Goal: Find contact information: Find contact information

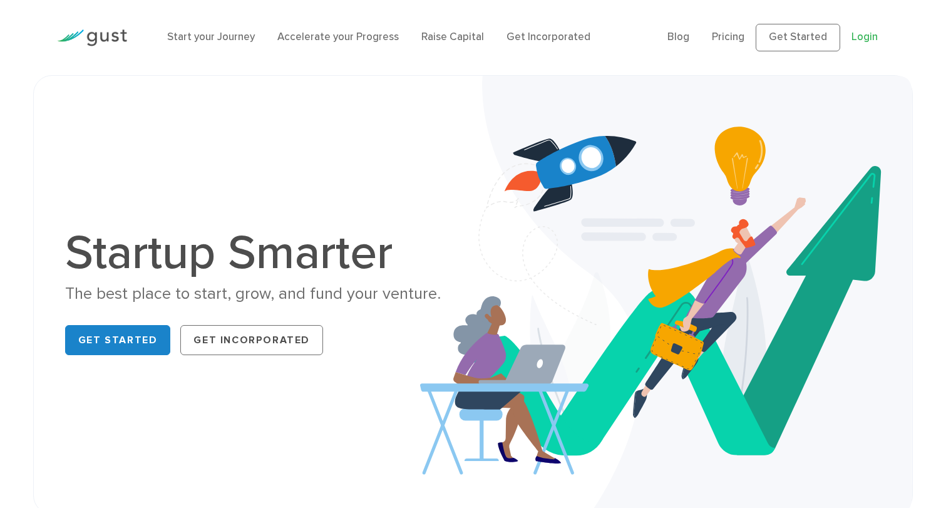
click at [856, 36] on link "Login" at bounding box center [865, 37] width 26 height 13
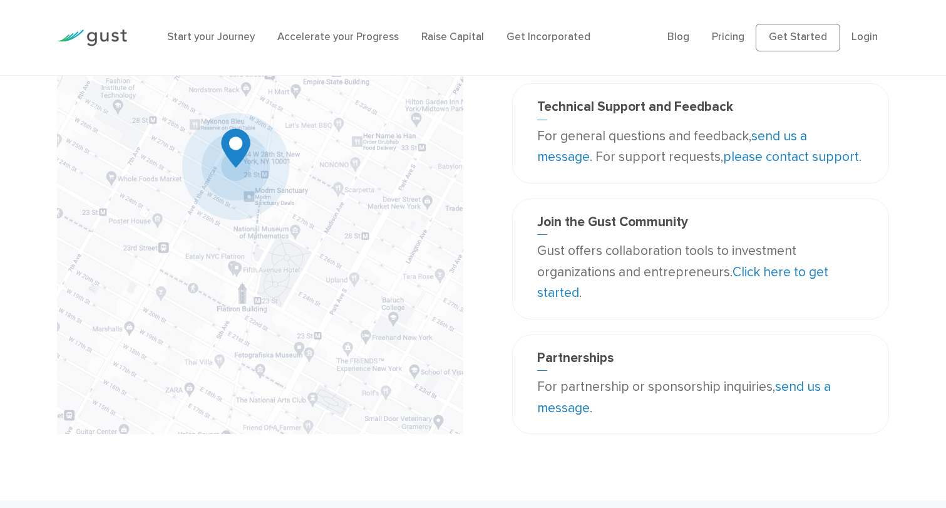
scroll to position [186, 0]
click at [582, 159] on link "send us a message" at bounding box center [672, 146] width 270 height 37
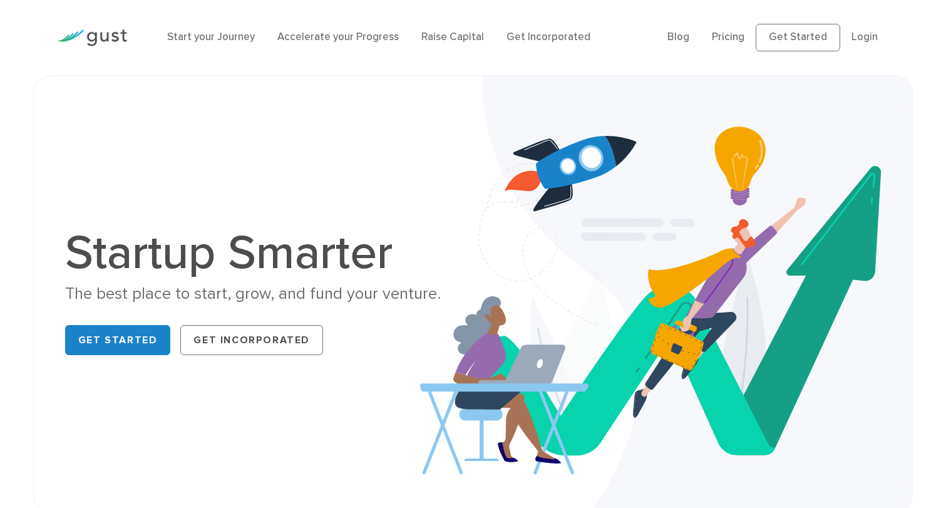
click at [864, 44] on li "Login" at bounding box center [865, 37] width 26 height 16
click at [863, 36] on link "Login" at bounding box center [865, 37] width 26 height 13
